Goal: Information Seeking & Learning: Learn about a topic

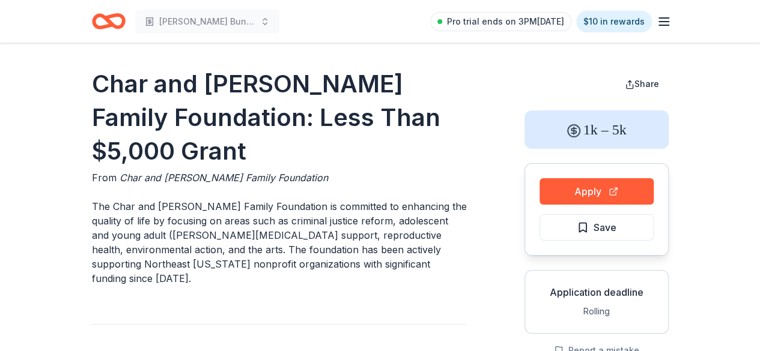
drag, startPoint x: 191, startPoint y: 222, endPoint x: 335, endPoint y: 218, distance: 143.6
click at [335, 218] on p "The Char and [PERSON_NAME] Family Foundation is committed to enhancing the qual…" at bounding box center [279, 242] width 375 height 86
click at [667, 22] on line "button" at bounding box center [664, 22] width 10 height 0
click at [95, 19] on icon "Home" at bounding box center [103, 21] width 19 height 12
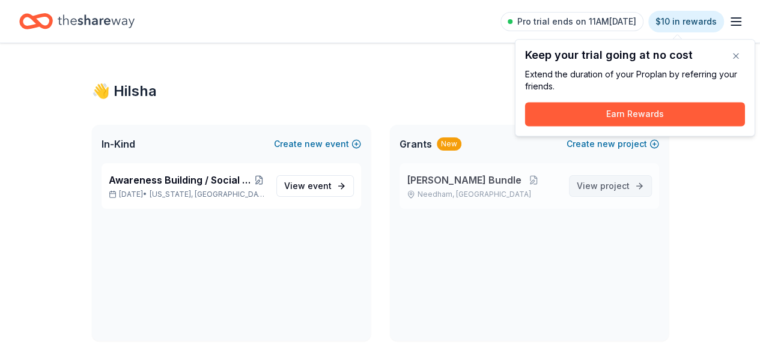
click at [605, 190] on span "project" at bounding box center [614, 186] width 29 height 10
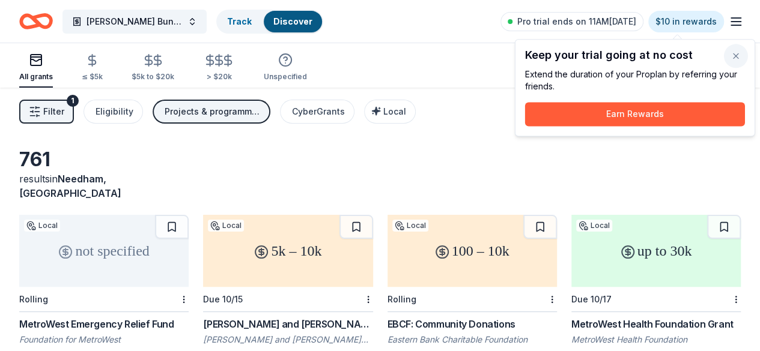
click at [735, 49] on button "button" at bounding box center [736, 56] width 24 height 24
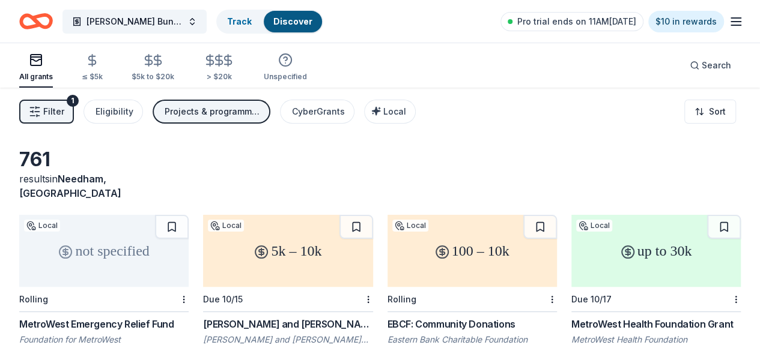
click at [196, 115] on div "Projects & programming, General operations, Capital, Training and capacity buil…" at bounding box center [213, 112] width 96 height 14
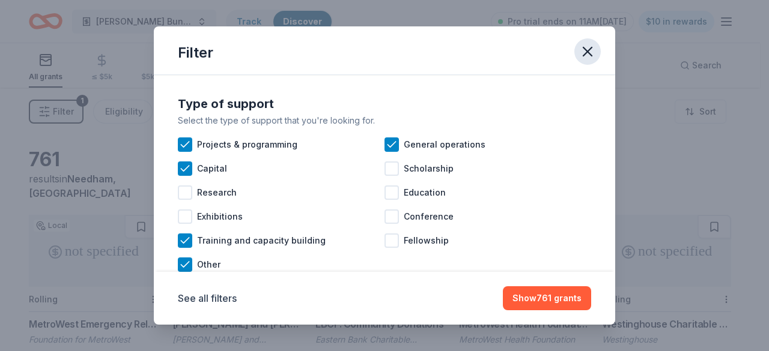
click at [584, 56] on icon "button" at bounding box center [587, 51] width 17 height 17
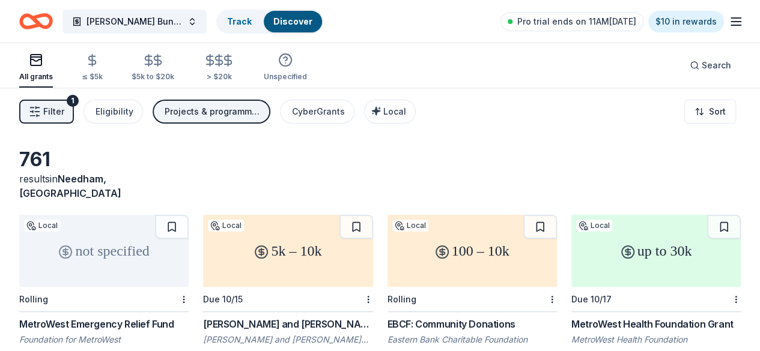
click at [43, 103] on button "Filter 1" at bounding box center [46, 112] width 55 height 24
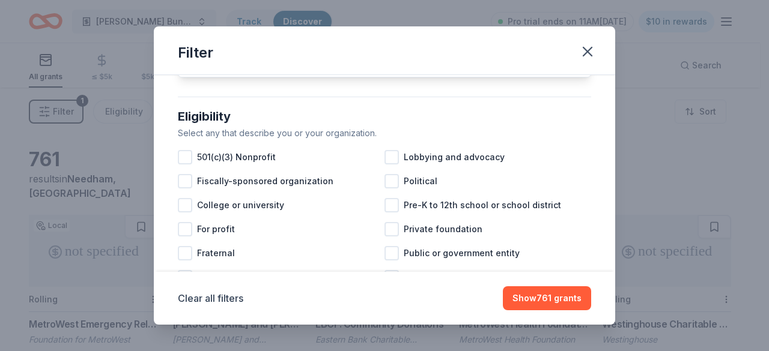
scroll to position [120, 0]
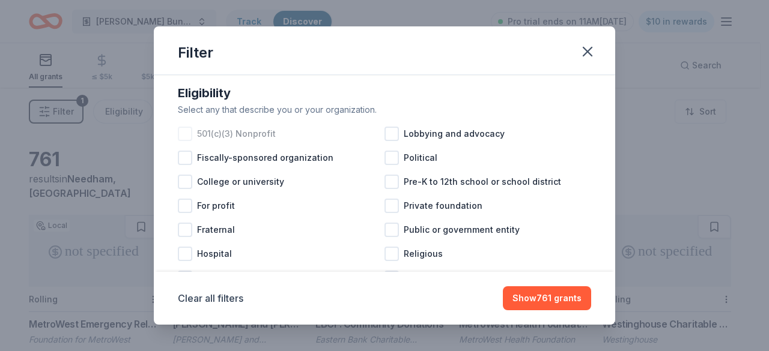
click at [227, 141] on span "501(c)(3) Nonprofit" at bounding box center [236, 134] width 79 height 14
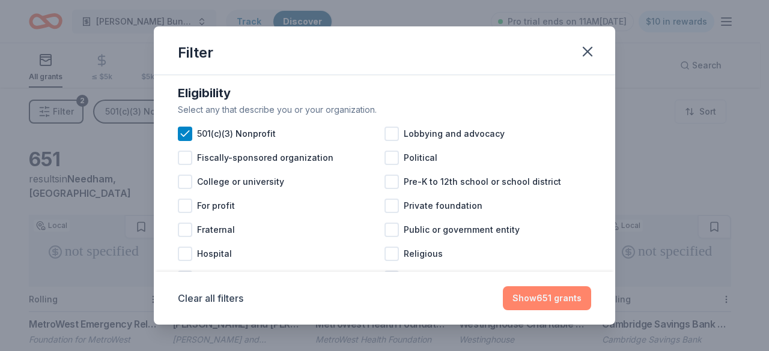
click at [526, 309] on button "Show 651 grants" at bounding box center [547, 298] width 88 height 24
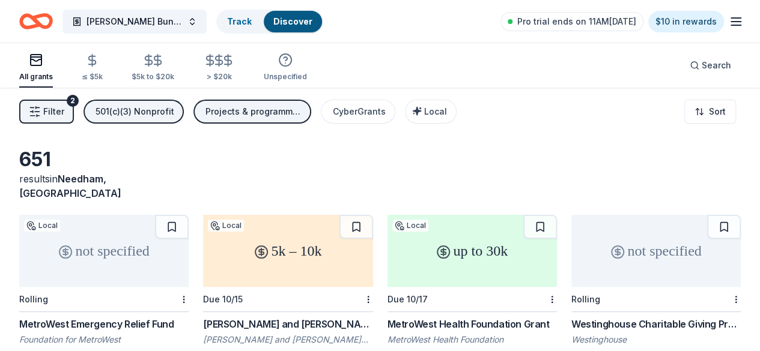
click at [261, 117] on div "Projects & programming, General operations, Capital, Training and capacity buil…" at bounding box center [253, 112] width 96 height 14
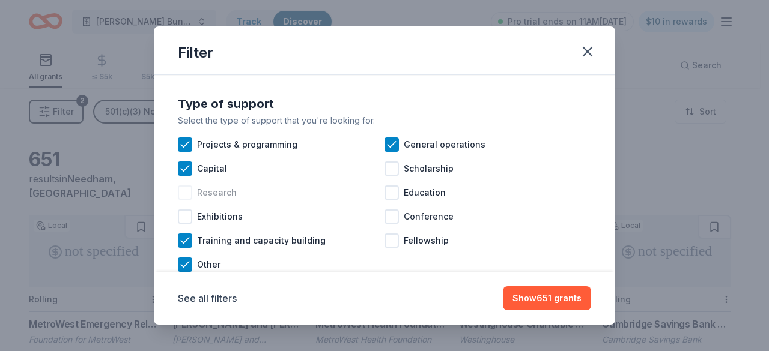
click at [184, 190] on div at bounding box center [185, 193] width 14 height 14
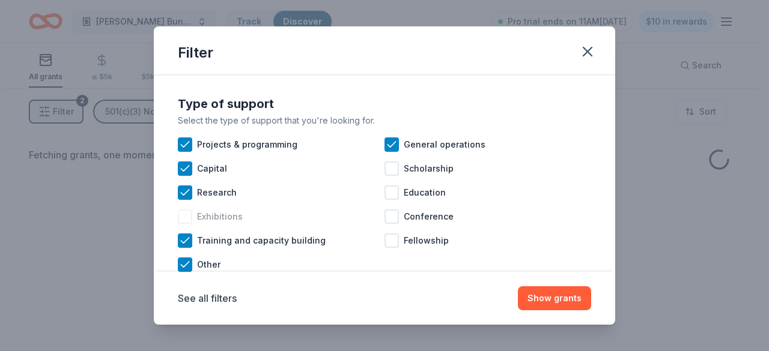
click at [179, 228] on div "Exhibitions" at bounding box center [281, 217] width 207 height 24
click at [390, 167] on div at bounding box center [391, 169] width 14 height 14
click at [393, 199] on div at bounding box center [391, 193] width 14 height 14
click at [393, 217] on div at bounding box center [391, 217] width 14 height 14
drag, startPoint x: 390, startPoint y: 238, endPoint x: 401, endPoint y: 243, distance: 11.8
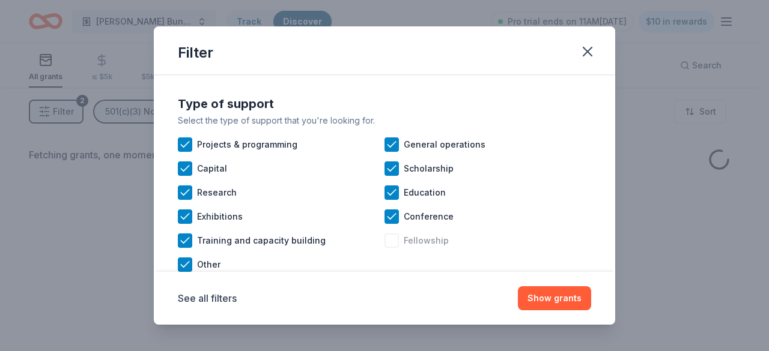
click at [390, 238] on div at bounding box center [391, 241] width 14 height 14
click at [550, 297] on button "Show grants" at bounding box center [554, 298] width 73 height 24
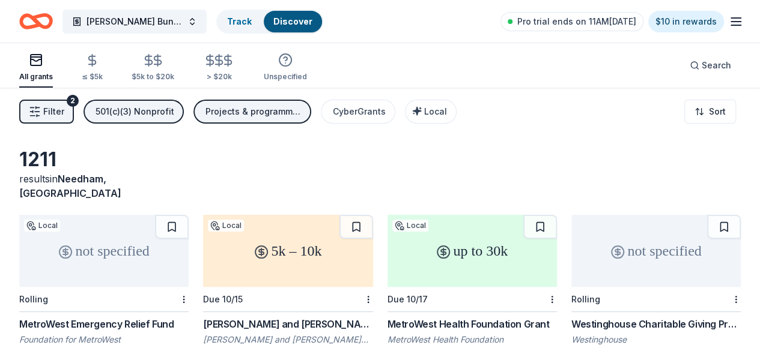
click at [61, 106] on span "Filter" at bounding box center [53, 112] width 21 height 14
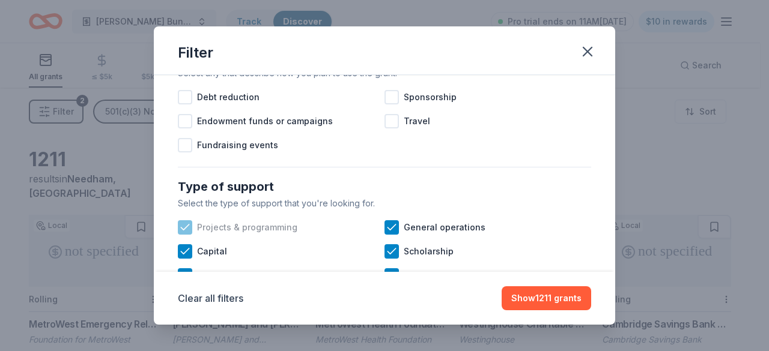
scroll to position [360, 0]
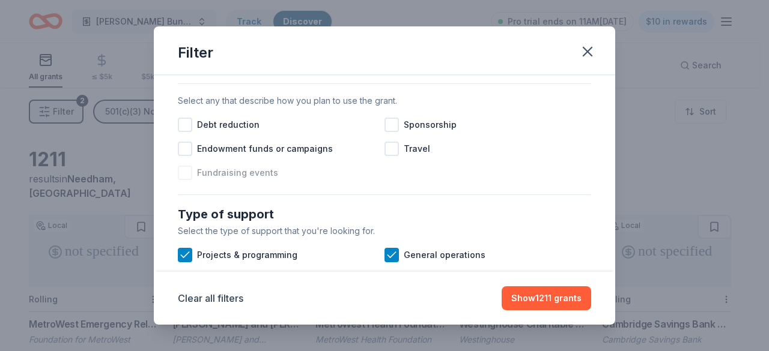
click at [264, 180] on span "Fundraising events" at bounding box center [237, 173] width 81 height 14
click at [388, 132] on div at bounding box center [391, 125] width 14 height 14
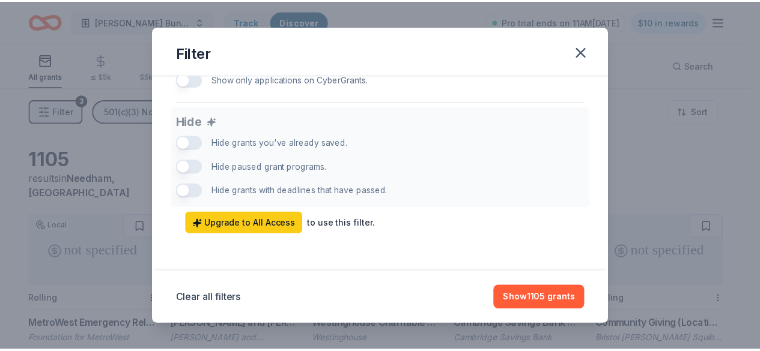
scroll to position [834, 0]
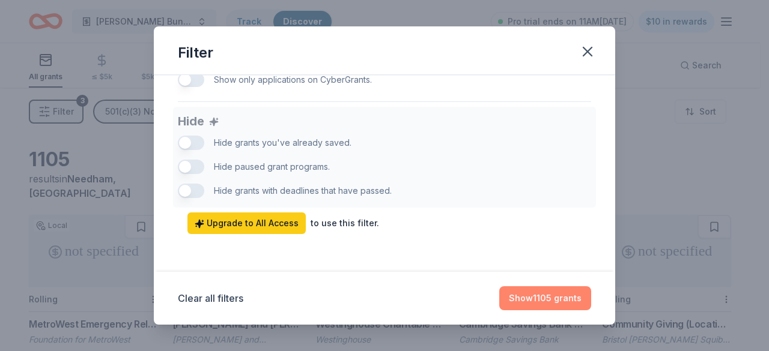
click at [560, 305] on button "Show 1105 grants" at bounding box center [545, 298] width 92 height 24
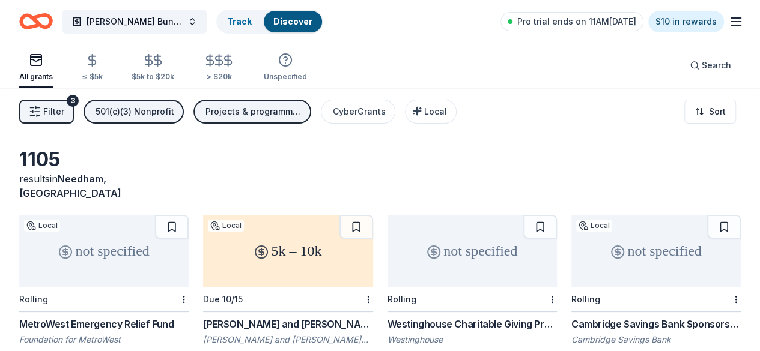
click at [122, 184] on div "results in Needham, MA" at bounding box center [103, 186] width 169 height 29
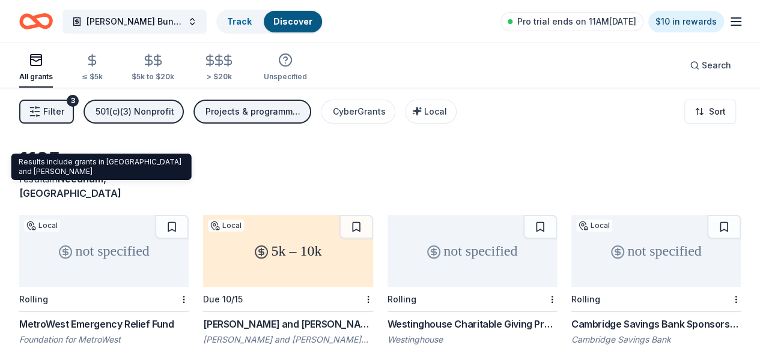
click at [121, 177] on span "Needham, MA" at bounding box center [70, 186] width 102 height 26
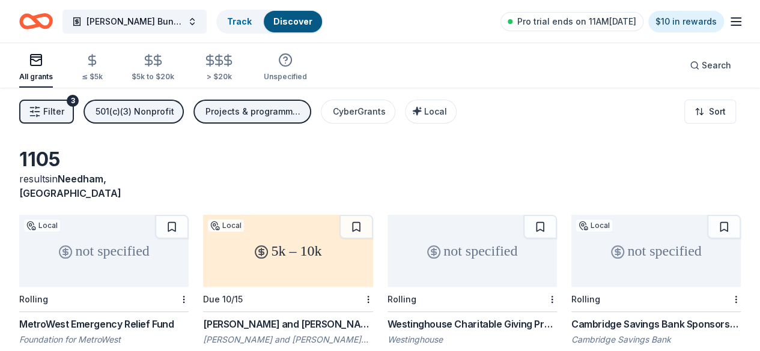
click at [121, 177] on span "Needham, MA" at bounding box center [70, 186] width 102 height 26
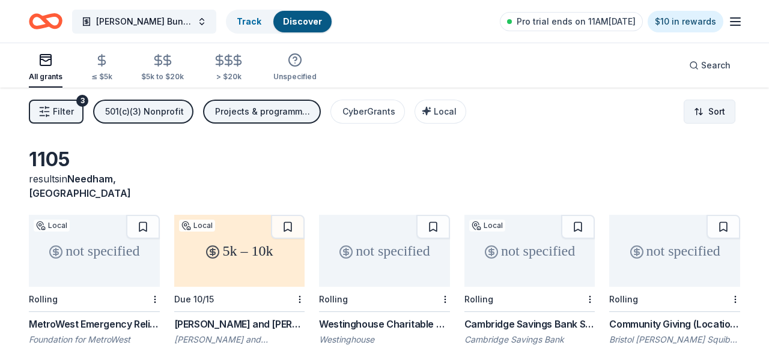
click at [701, 103] on html "Barakat Bundle Track Discover Pro trial ends on 11AM, 9/11 $10 in rewards All g…" at bounding box center [384, 175] width 769 height 351
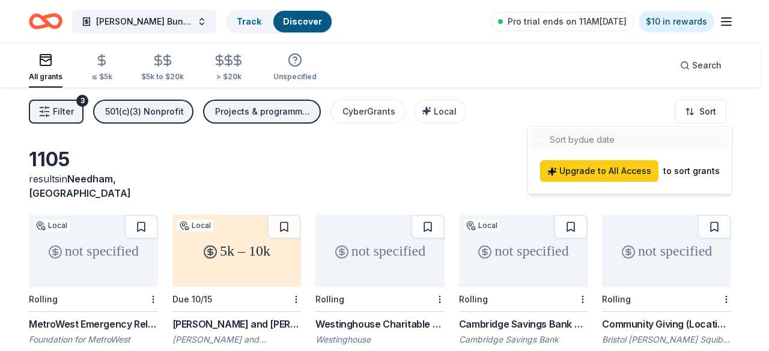
click at [578, 142] on div at bounding box center [629, 140] width 199 height 22
click at [397, 151] on html "Barakat Bundle Track Discover Pro trial ends on 11AM, 9/11 $10 in rewards All g…" at bounding box center [384, 175] width 769 height 351
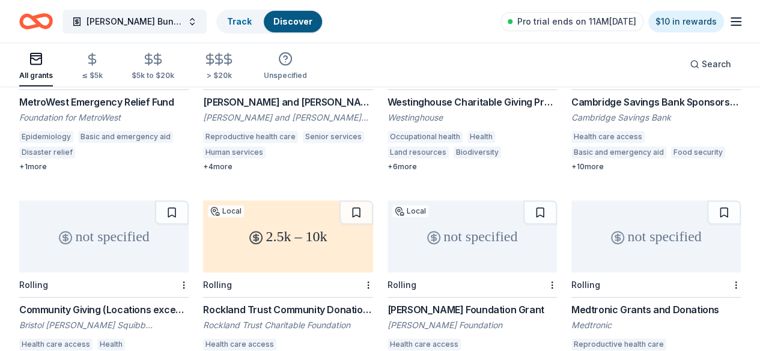
scroll to position [300, 0]
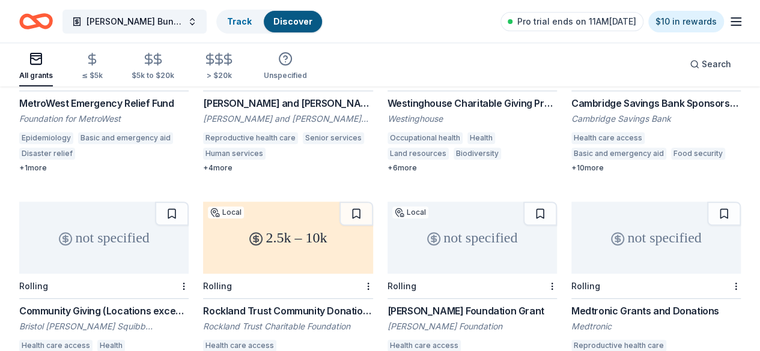
scroll to position [240, 0]
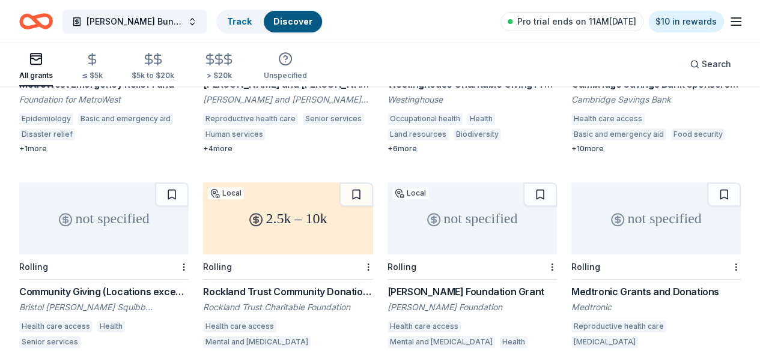
click at [571, 219] on div "not specified" at bounding box center [655, 219] width 169 height 72
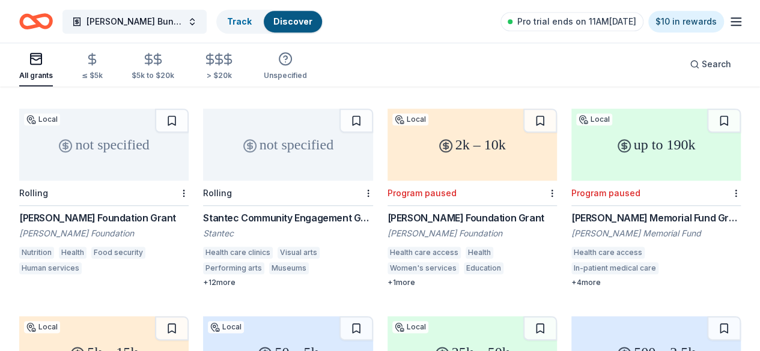
scroll to position [541, 0]
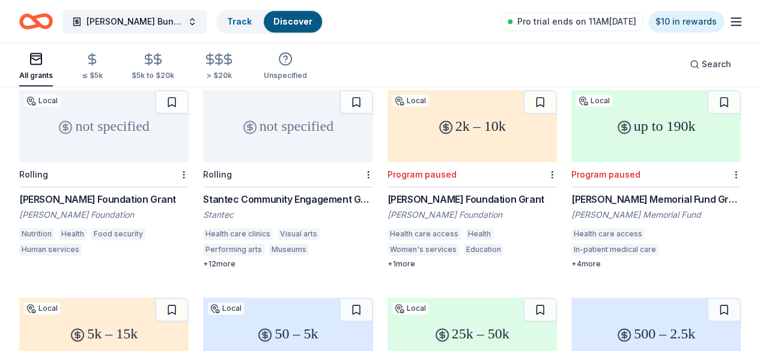
click at [387, 117] on div "2k – 10k" at bounding box center [471, 126] width 169 height 72
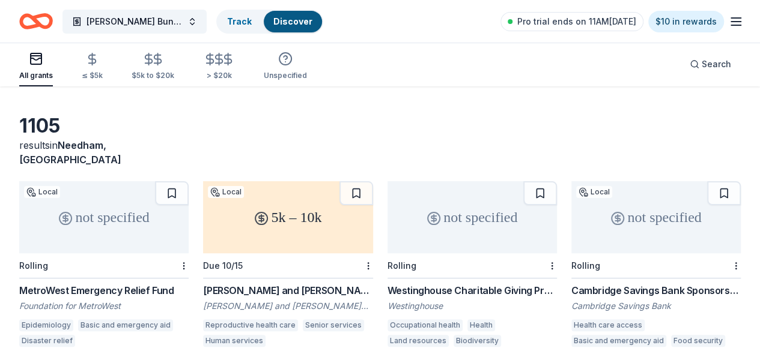
scroll to position [60, 0]
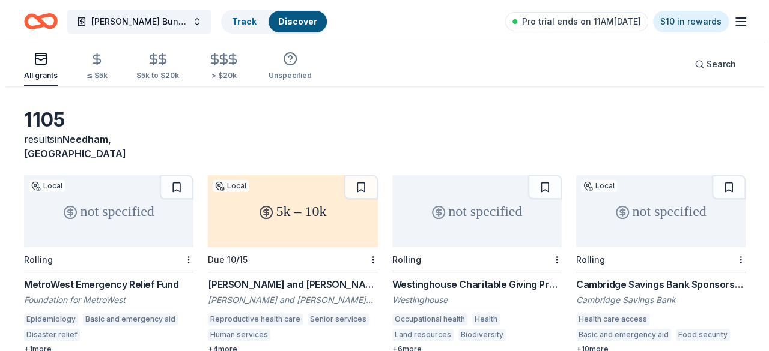
scroll to position [0, 0]
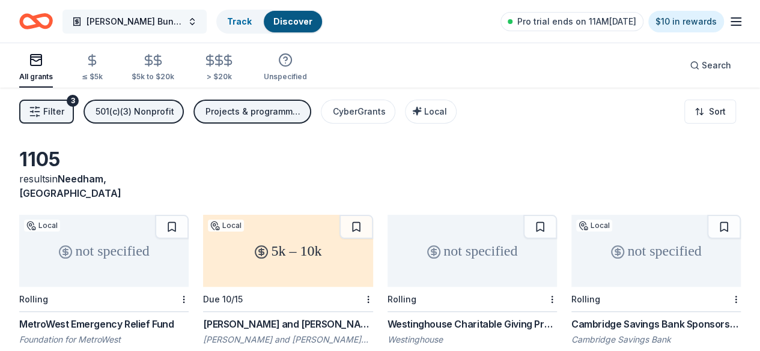
click at [114, 10] on button "Barakat Bundle" at bounding box center [134, 22] width 144 height 24
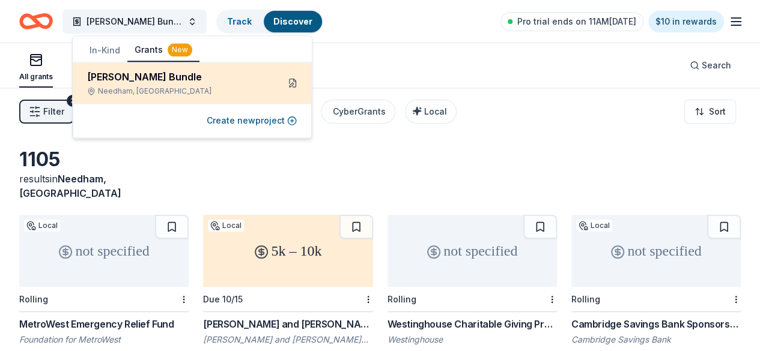
click at [295, 80] on button at bounding box center [292, 82] width 19 height 19
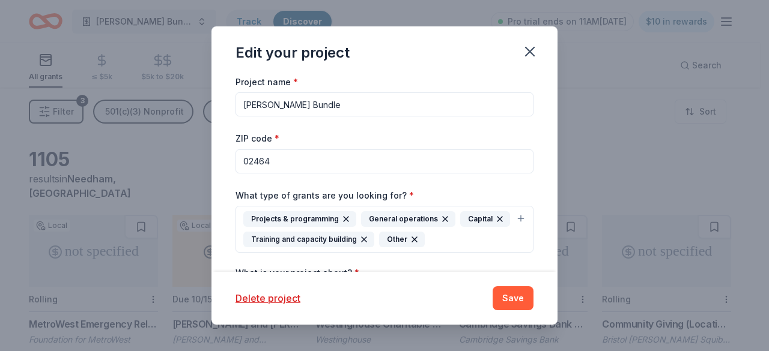
click at [293, 153] on input "02464" at bounding box center [384, 162] width 298 height 24
type input "20905"
click at [515, 306] on button "Save" at bounding box center [512, 298] width 41 height 24
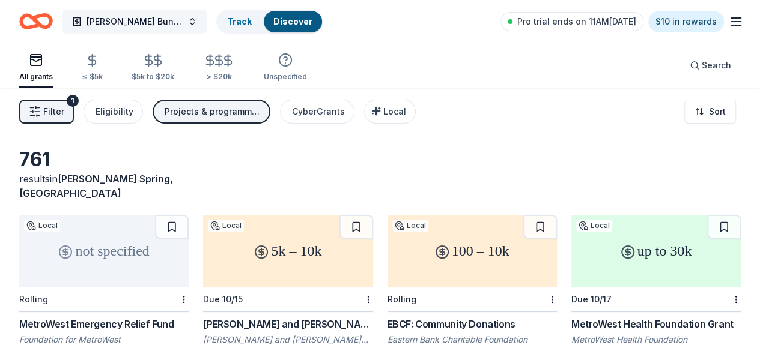
click at [166, 30] on button "Barakat Bundle" at bounding box center [134, 22] width 144 height 24
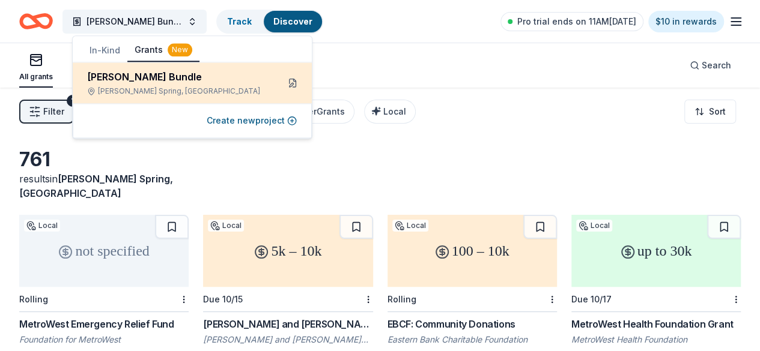
click at [288, 80] on button at bounding box center [292, 82] width 19 height 19
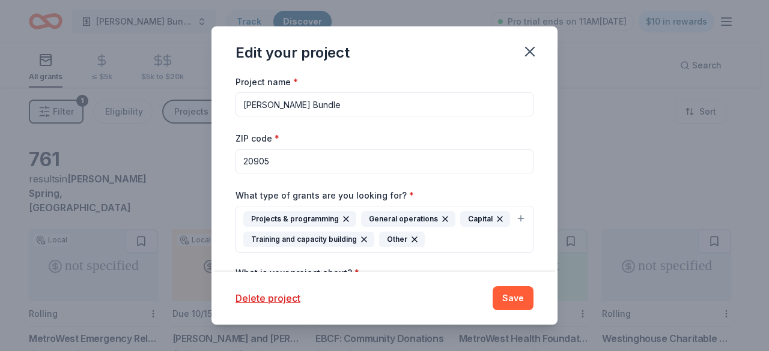
click at [289, 159] on input "20905" at bounding box center [384, 162] width 298 height 24
type input "20009"
click at [341, 94] on input "Barakat Bundle" at bounding box center [384, 104] width 298 height 24
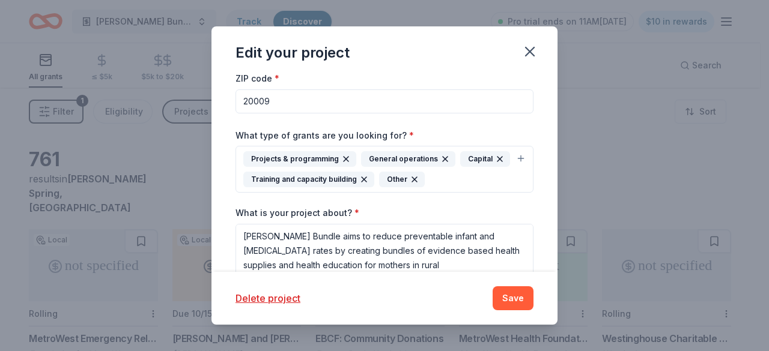
type input "[PERSON_NAME] Bundle Community Engagement Event"
click at [362, 181] on icon "button" at bounding box center [364, 180] width 10 height 10
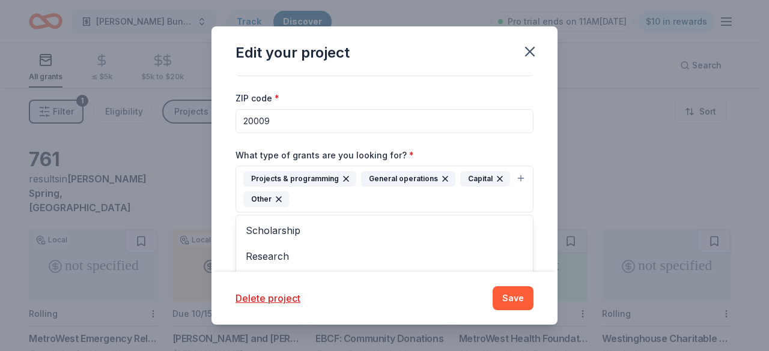
scroll to position [0, 0]
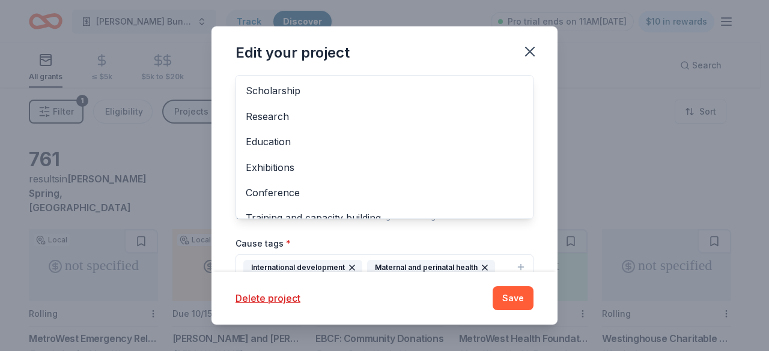
click at [533, 179] on div "Project name * Barakat Bundle Community Engagement Event ZIP code * 20009 What …" at bounding box center [384, 173] width 346 height 198
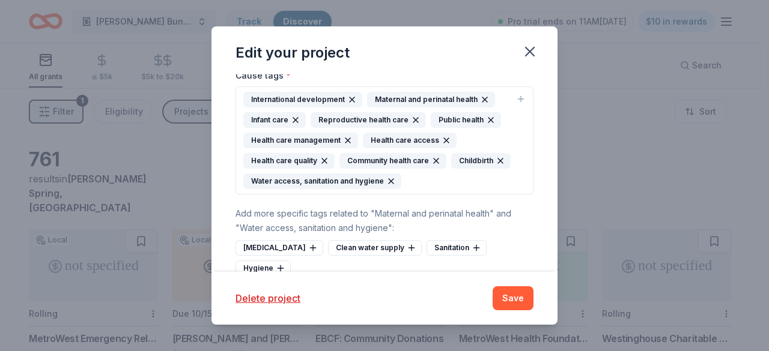
scroll to position [356, 0]
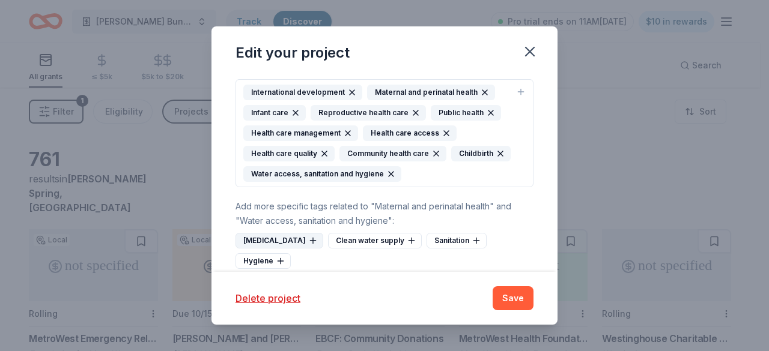
click at [308, 237] on icon at bounding box center [313, 241] width 10 height 10
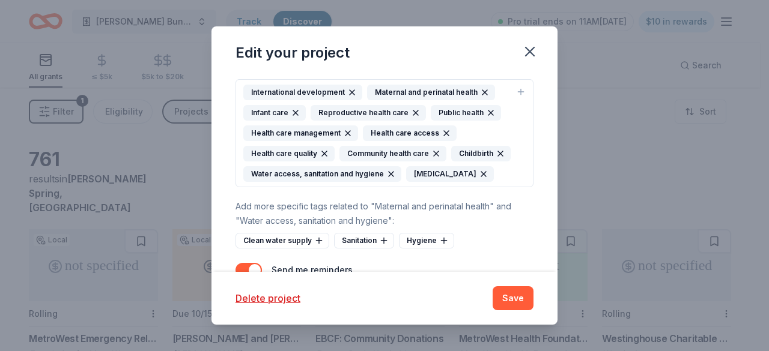
click at [393, 172] on icon "button" at bounding box center [391, 174] width 5 height 5
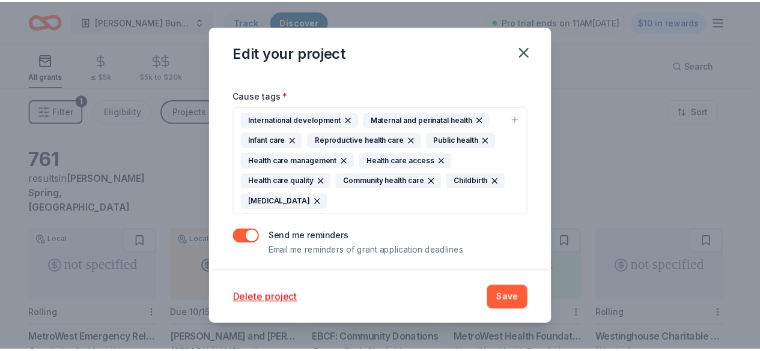
scroll to position [328, 0]
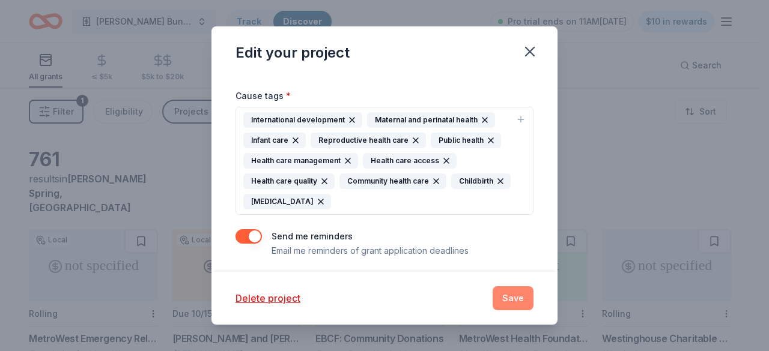
click at [517, 297] on button "Save" at bounding box center [512, 298] width 41 height 24
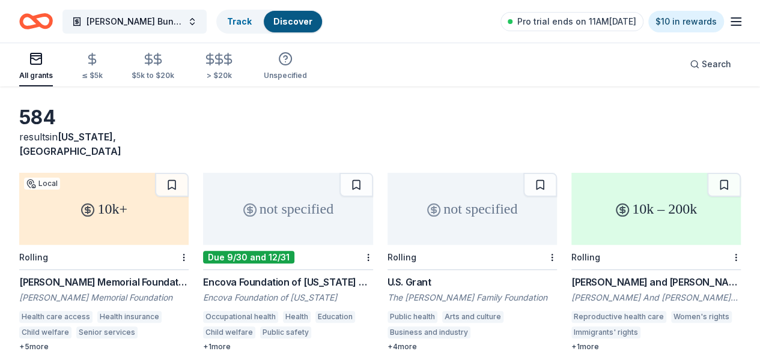
scroll to position [120, 0]
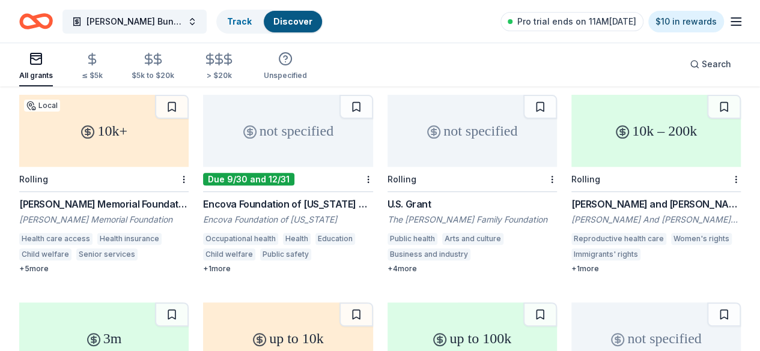
click at [571, 122] on div "10k – 200k" at bounding box center [655, 131] width 169 height 72
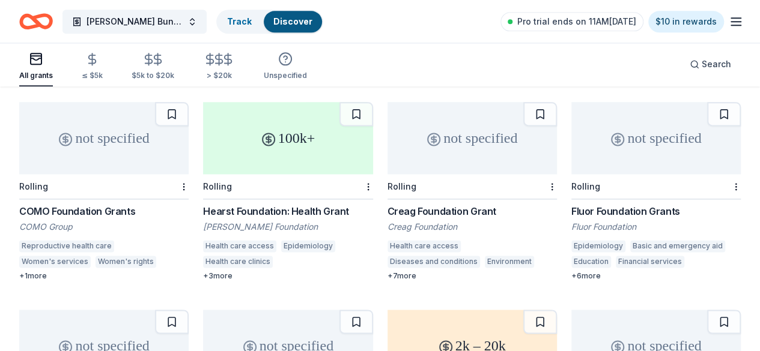
scroll to position [721, 0]
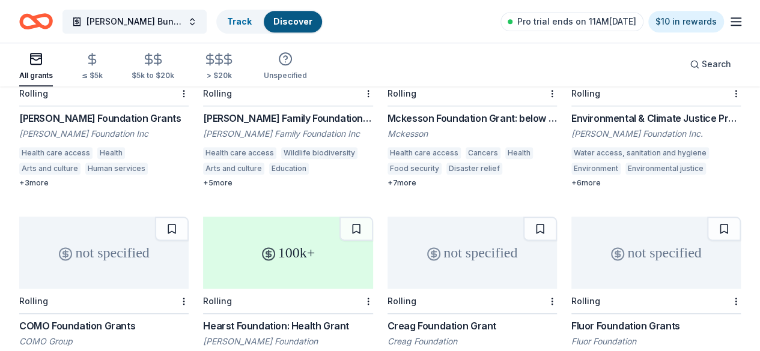
scroll to position [360, 0]
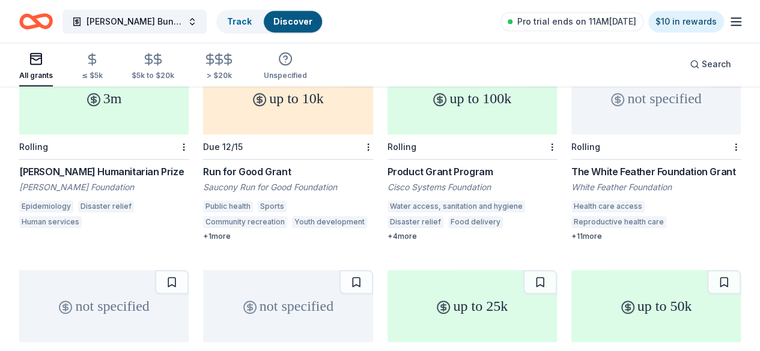
click at [118, 67] on div "All grants ≤ $5k $5k to $20k > $20k Unspecified" at bounding box center [163, 67] width 288 height 40
click at [103, 82] on \$5k "≤ $5k" at bounding box center [92, 66] width 21 height 39
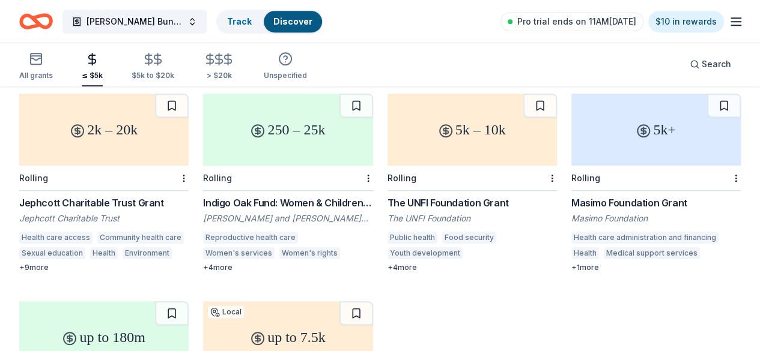
scroll to position [333, 0]
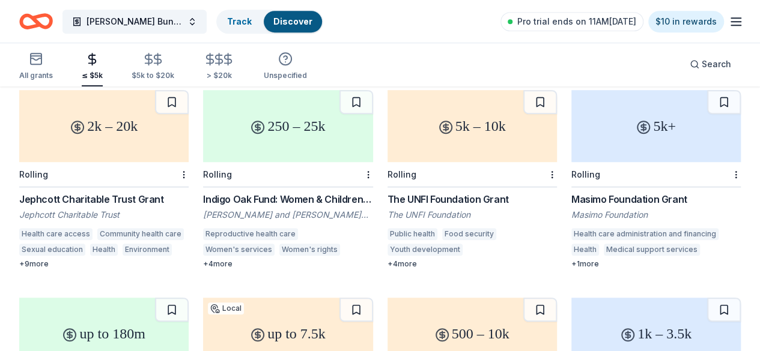
click at [203, 134] on div "250 – 25k" at bounding box center [287, 126] width 169 height 72
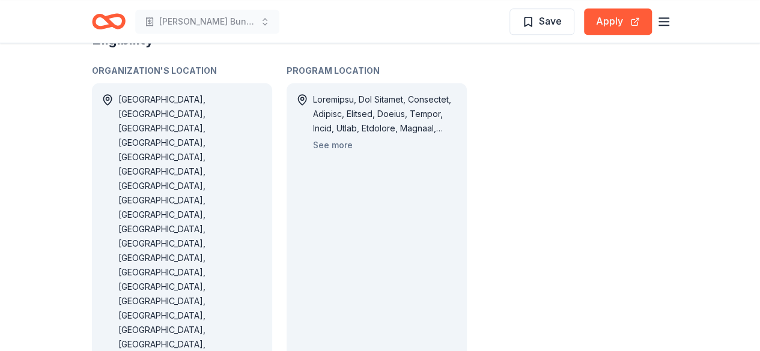
scroll to position [1021, 0]
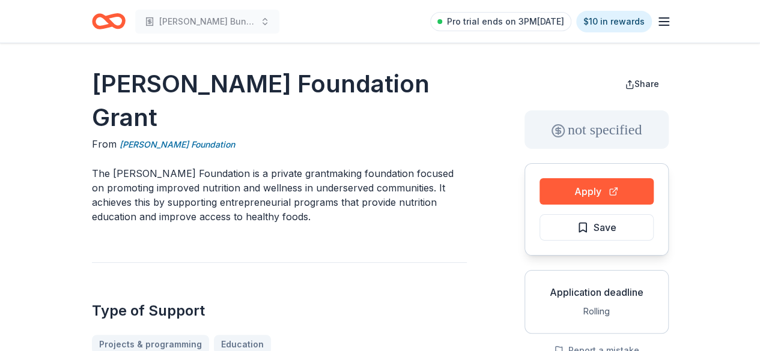
drag, startPoint x: 226, startPoint y: 188, endPoint x: 117, endPoint y: 163, distance: 112.0
click at [128, 172] on p "The Vela Foundation is a private grantmaking foundation focused on promoting im…" at bounding box center [279, 195] width 375 height 58
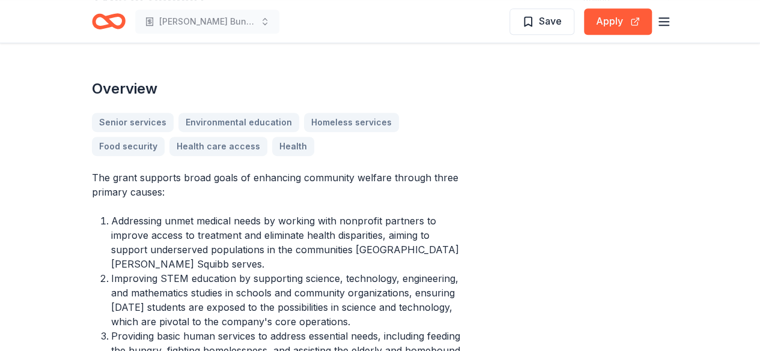
scroll to position [360, 0]
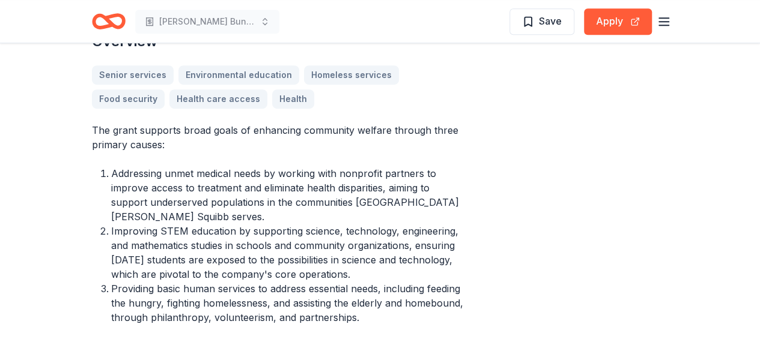
drag, startPoint x: 245, startPoint y: 175, endPoint x: 322, endPoint y: 172, distance: 76.9
click at [322, 172] on li "Addressing unmet medical needs by working with nonprofit partners to improve ac…" at bounding box center [289, 195] width 356 height 58
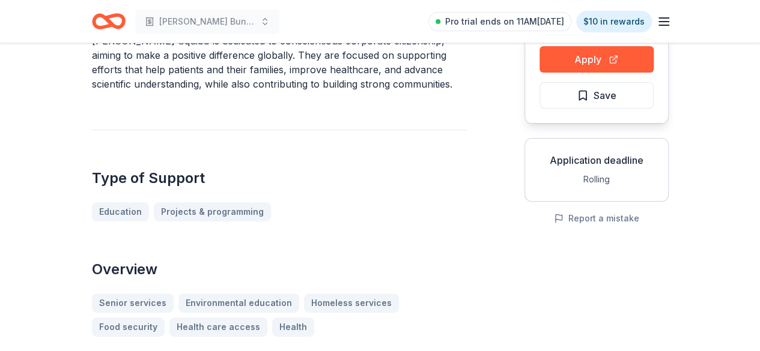
scroll to position [60, 0]
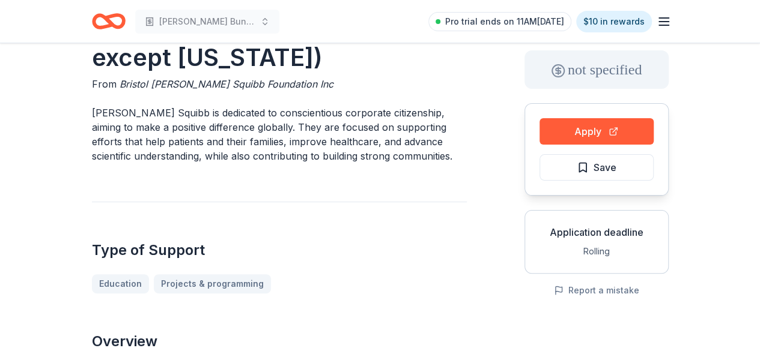
click at [539, 147] on div "Apply Save" at bounding box center [596, 149] width 144 height 92
click at [605, 128] on button "Apply" at bounding box center [596, 131] width 114 height 26
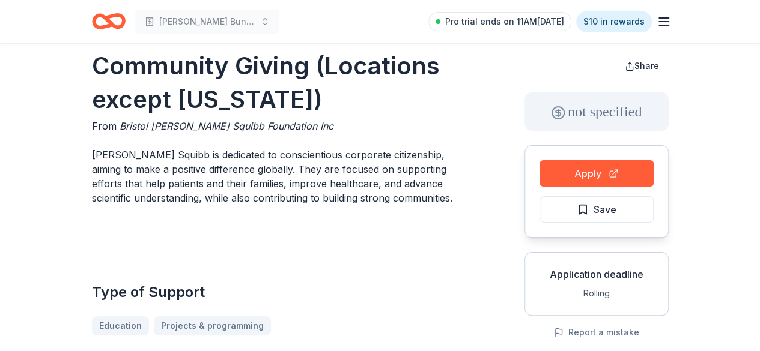
scroll to position [0, 0]
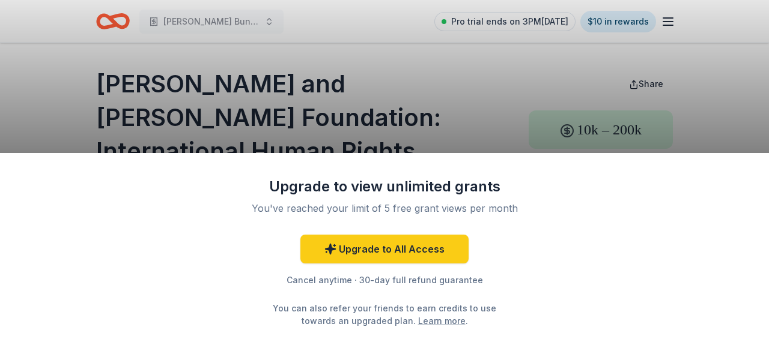
drag, startPoint x: 100, startPoint y: 81, endPoint x: 409, endPoint y: 101, distance: 309.9
click at [409, 101] on div "Upgrade to view unlimited grants You've reached your limit of 5 free grant view…" at bounding box center [384, 175] width 769 height 351
